Goal: Answer question/provide support

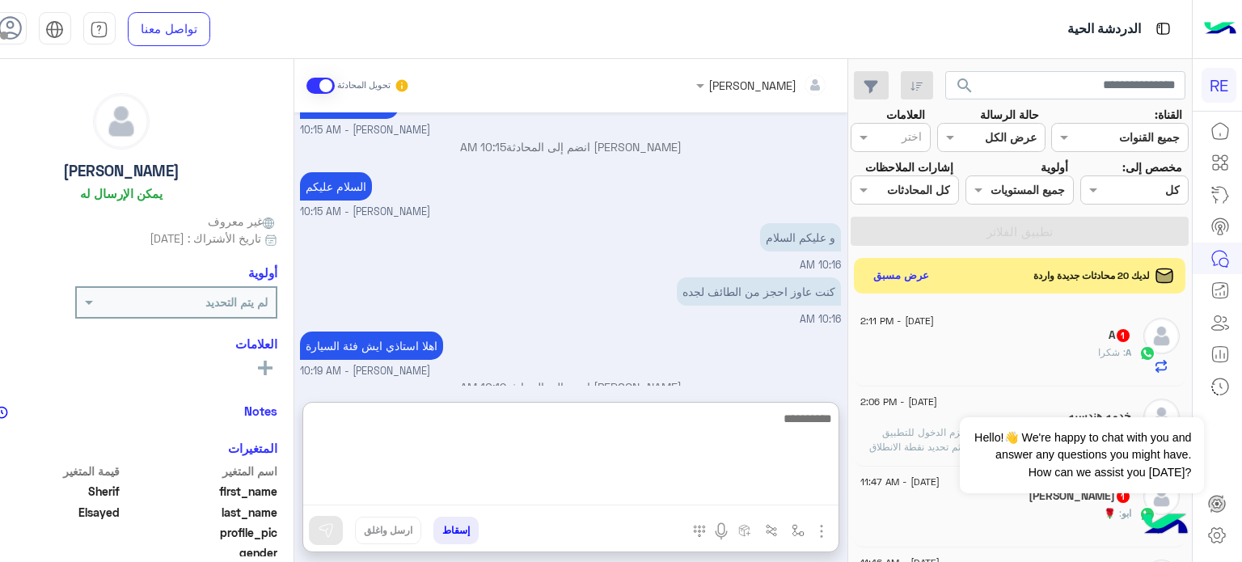
scroll to position [472, 0]
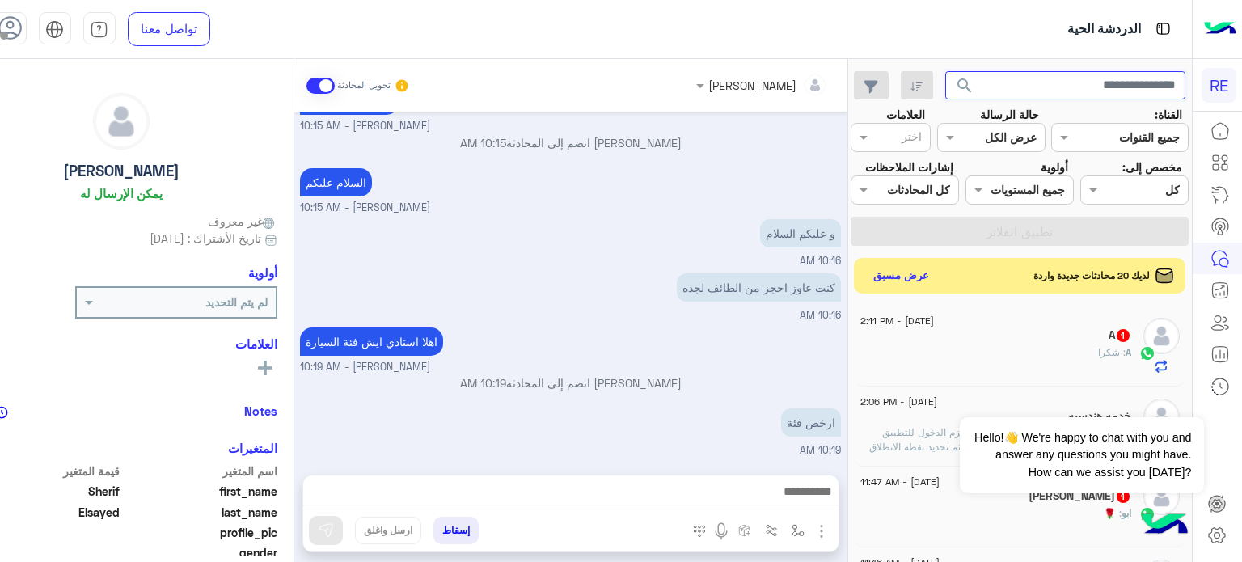
click at [1060, 78] on input "text" at bounding box center [1066, 85] width 240 height 29
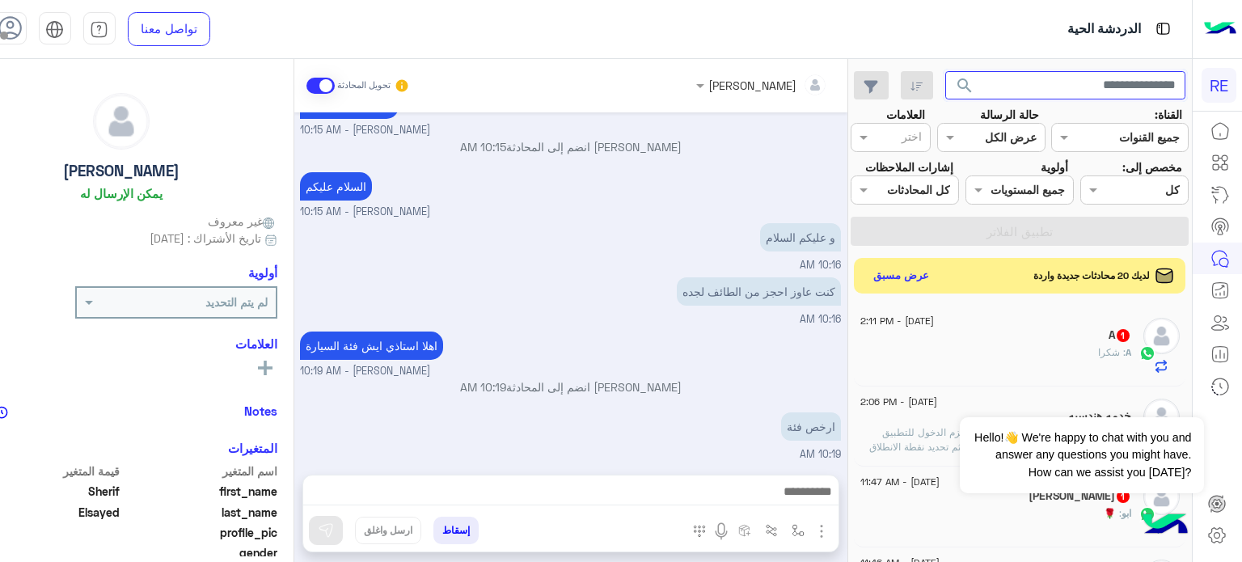
click at [946, 71] on button "search" at bounding box center [966, 88] width 40 height 35
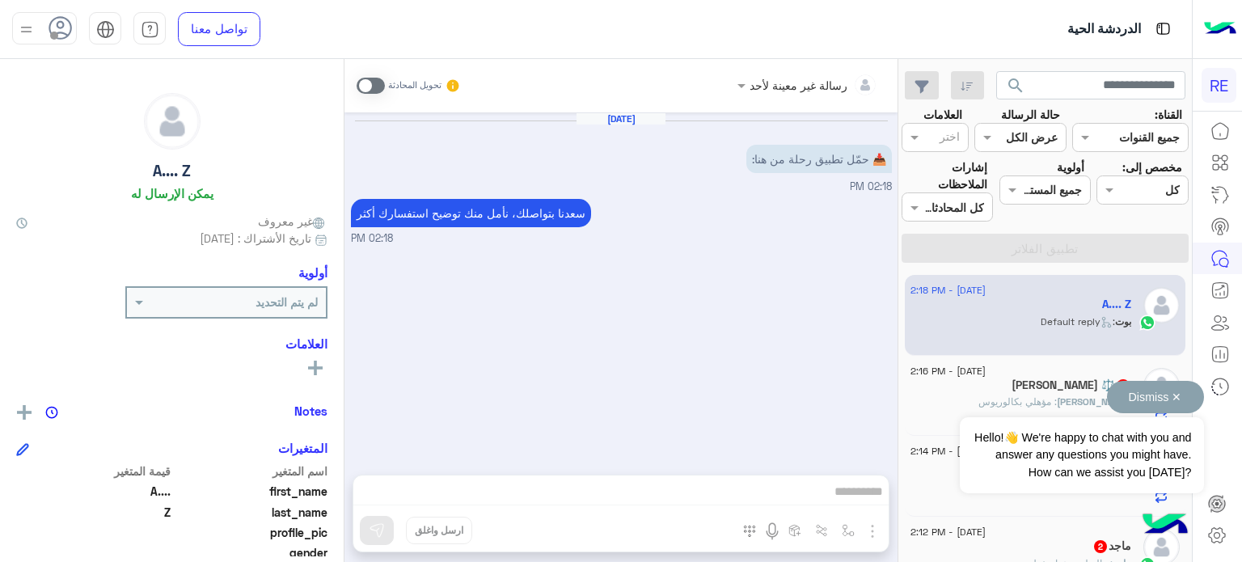
click at [1174, 396] on button "Dismiss ✕" at bounding box center [1155, 397] width 97 height 32
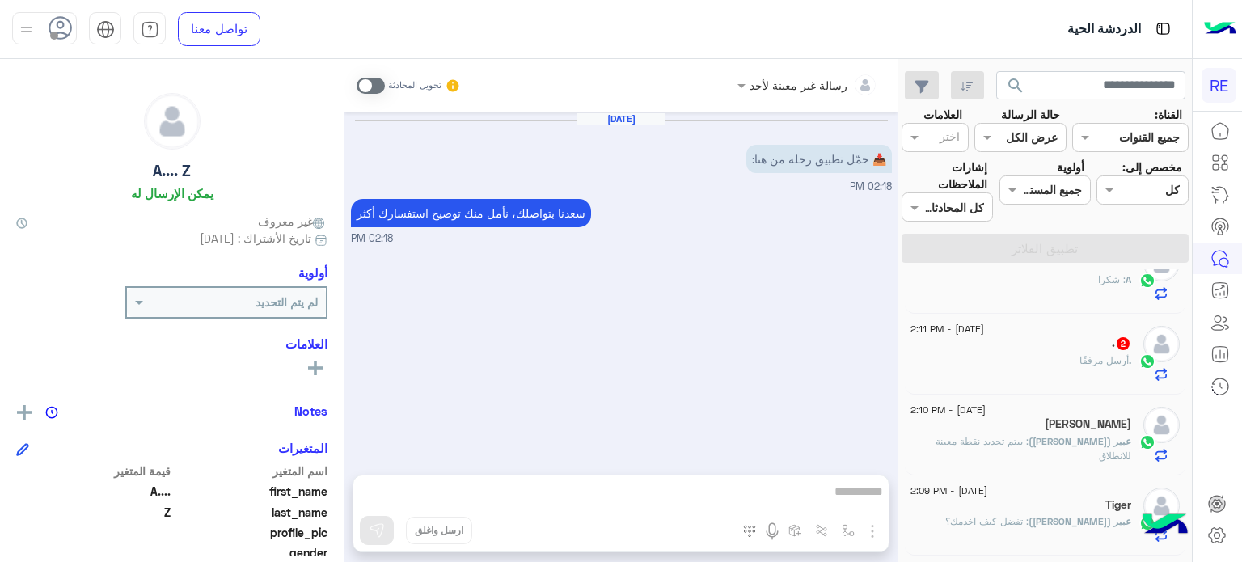
scroll to position [437, 0]
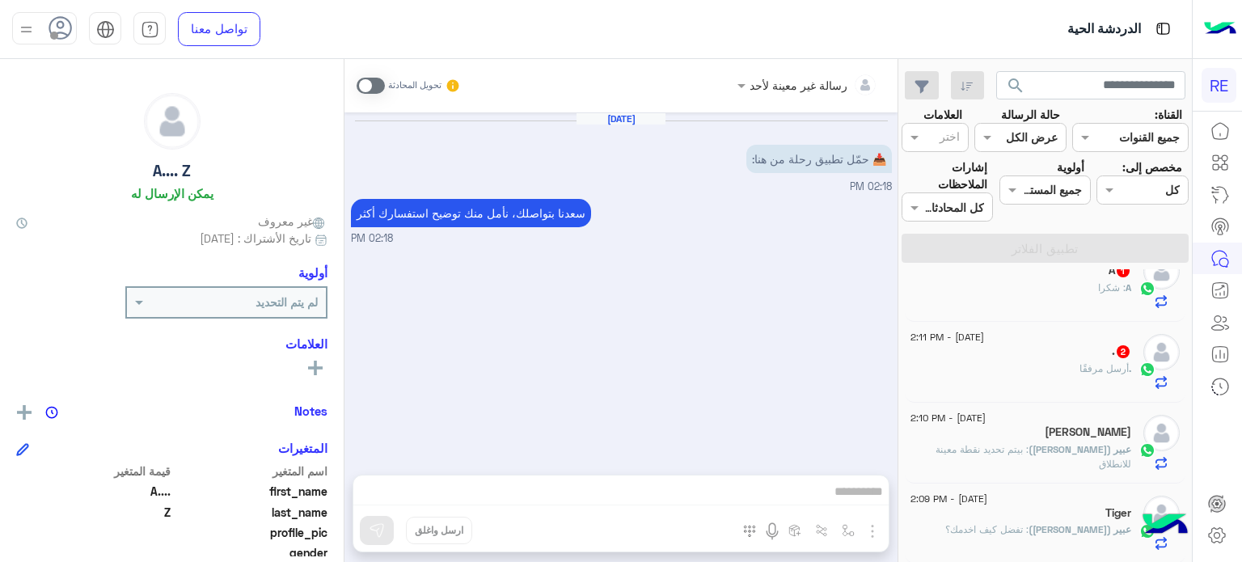
click at [996, 370] on div ". أرسل مرفقًا" at bounding box center [1021, 376] width 221 height 28
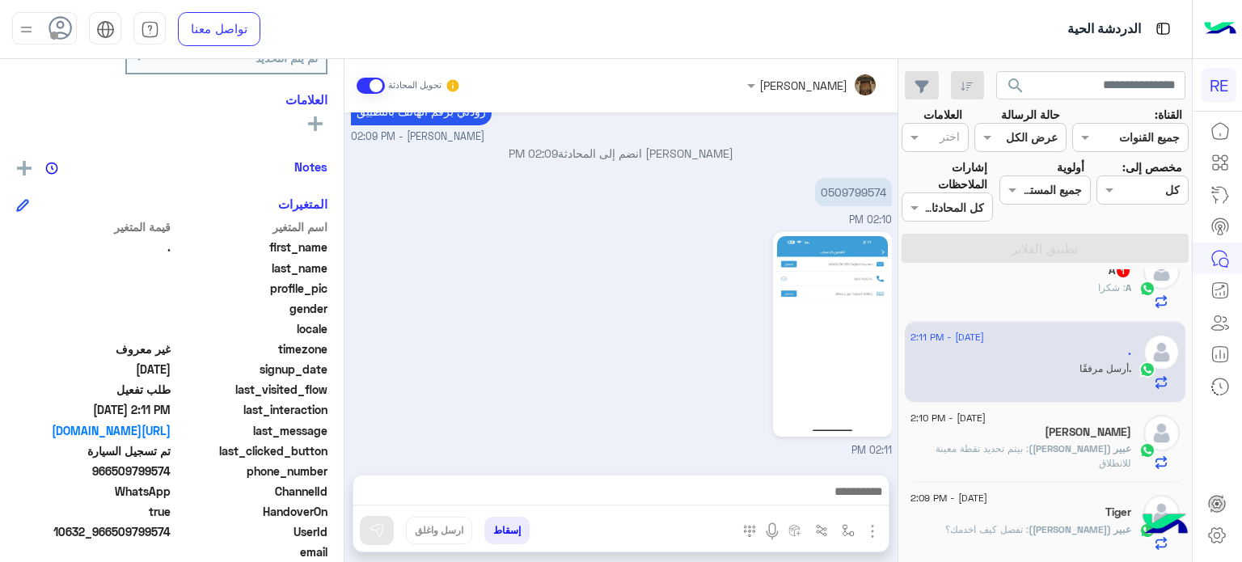
scroll to position [245, 0]
drag, startPoint x: 171, startPoint y: 468, endPoint x: 116, endPoint y: 472, distance: 55.2
click at [116, 472] on span "966509799574" at bounding box center [93, 470] width 154 height 17
copy span "509799574"
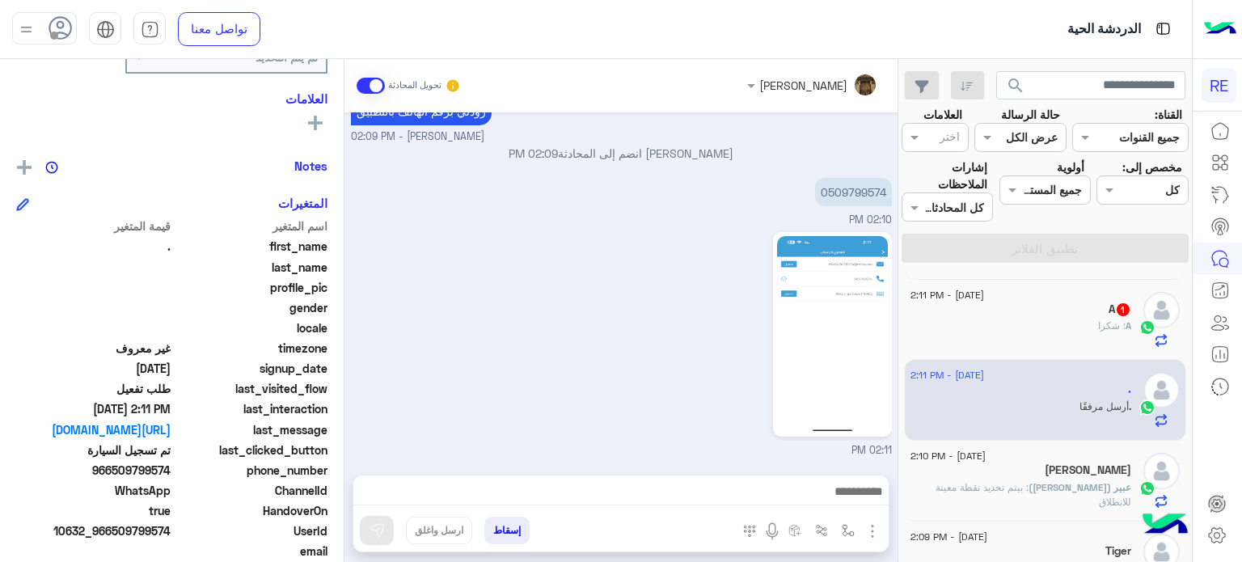
scroll to position [398, 0]
click at [987, 322] on div "A : شكرا" at bounding box center [1021, 334] width 221 height 28
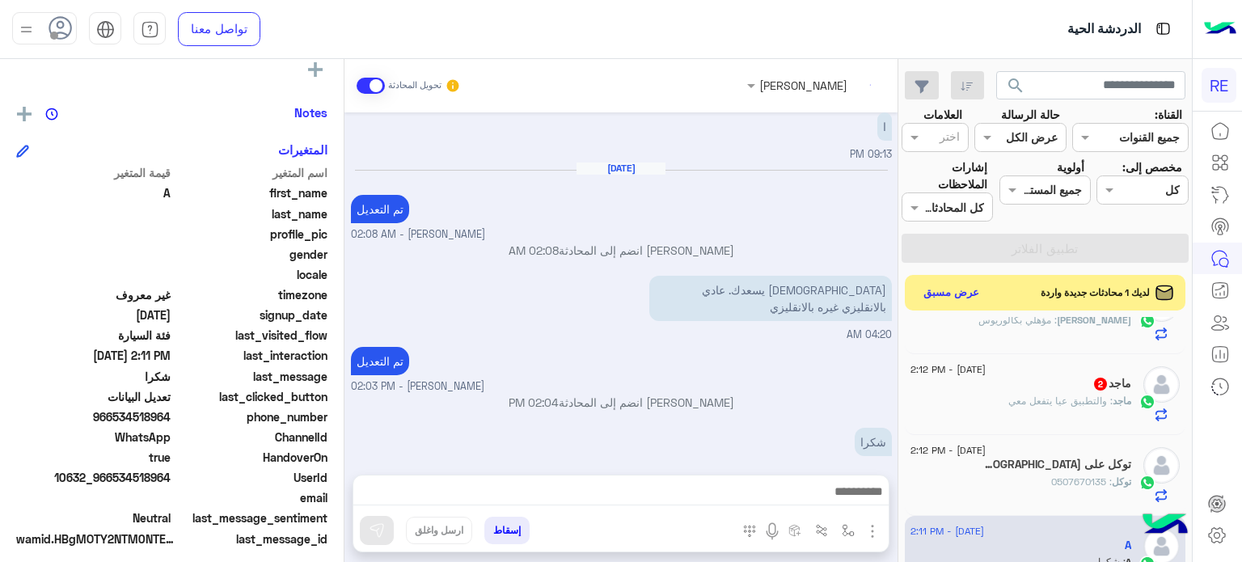
scroll to position [210, 0]
